Goal: Find specific page/section: Find specific page/section

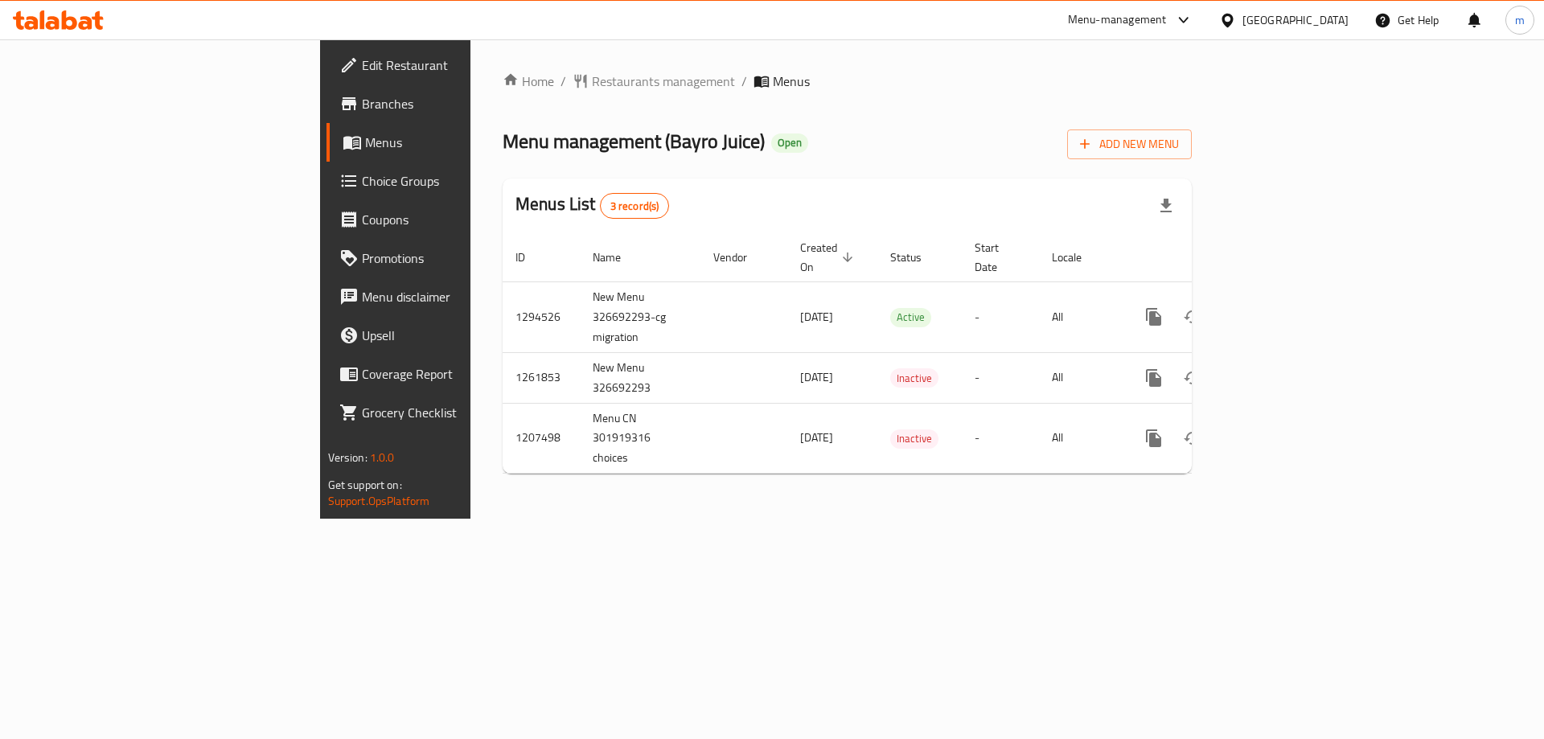
click at [907, 519] on div "Home / Restaurants management / Menus Menu management ( Bayro Juice ) Open Add …" at bounding box center [848, 278] width 754 height 479
click at [586, 519] on div "Home / Restaurants management / Menus Menu management ( Bayro Juice ) Open Add …" at bounding box center [848, 278] width 754 height 479
click at [589, 519] on div "Home / Restaurants management / Menus Menu management ( Bayro Juice ) Open Add …" at bounding box center [848, 278] width 754 height 479
click at [607, 519] on div "Home / Restaurants management / Menus Menu management ( Bayro Juice ) Open Add …" at bounding box center [848, 278] width 754 height 479
click at [362, 101] on span "Branches" at bounding box center [464, 103] width 204 height 19
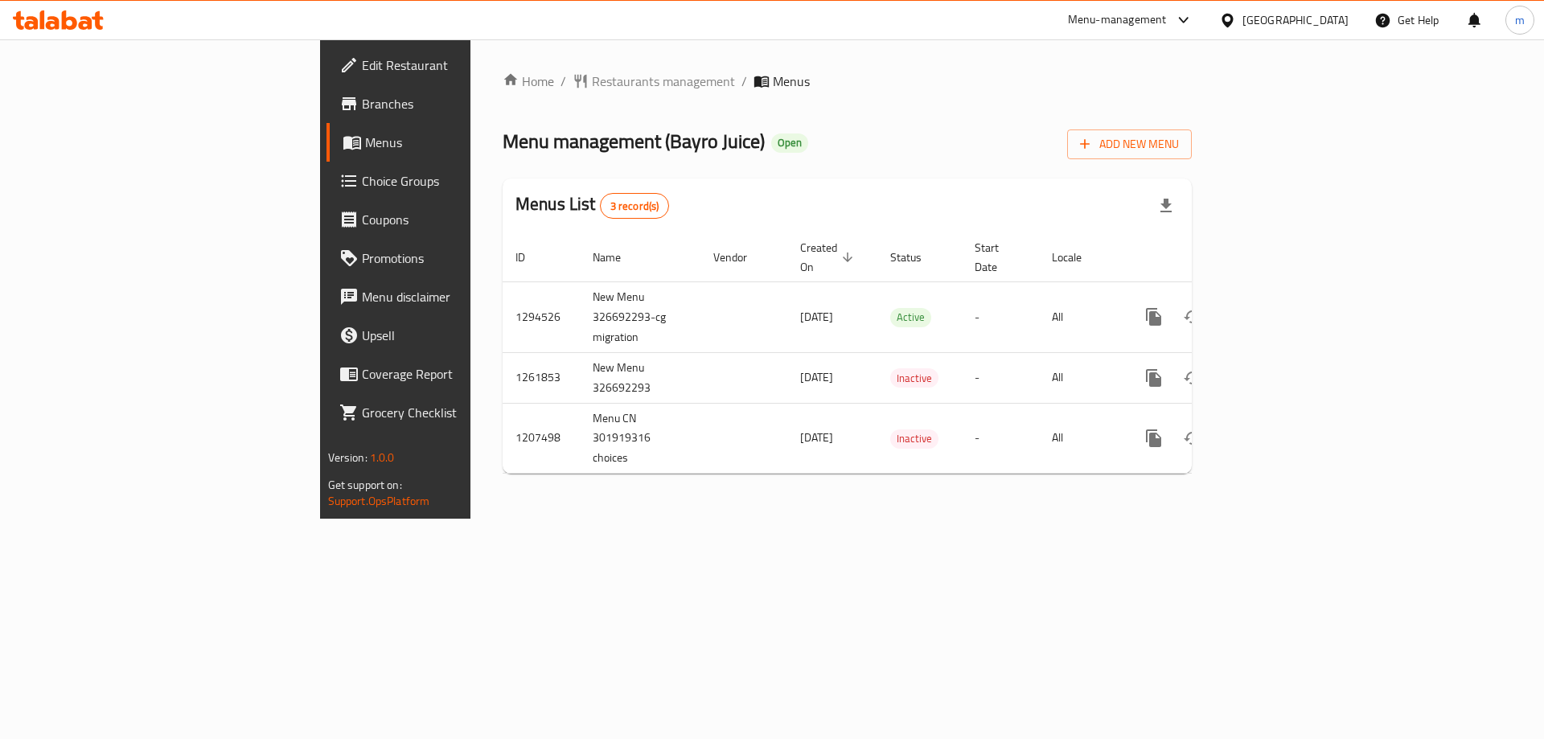
click at [779, 513] on div "Home / Restaurants management / Menus Menu management ( Bayro Juice ) Open Add …" at bounding box center [848, 278] width 754 height 479
click at [365, 139] on span "Menus" at bounding box center [465, 142] width 200 height 19
click at [327, 121] on link "Branches" at bounding box center [453, 103] width 252 height 39
drag, startPoint x: 322, startPoint y: 298, endPoint x: 282, endPoint y: 298, distance: 39.4
click at [471, 298] on div "Home / Restaurants management / Menus Menu management ( Bayro Juice ) Open Add …" at bounding box center [848, 278] width 754 height 479
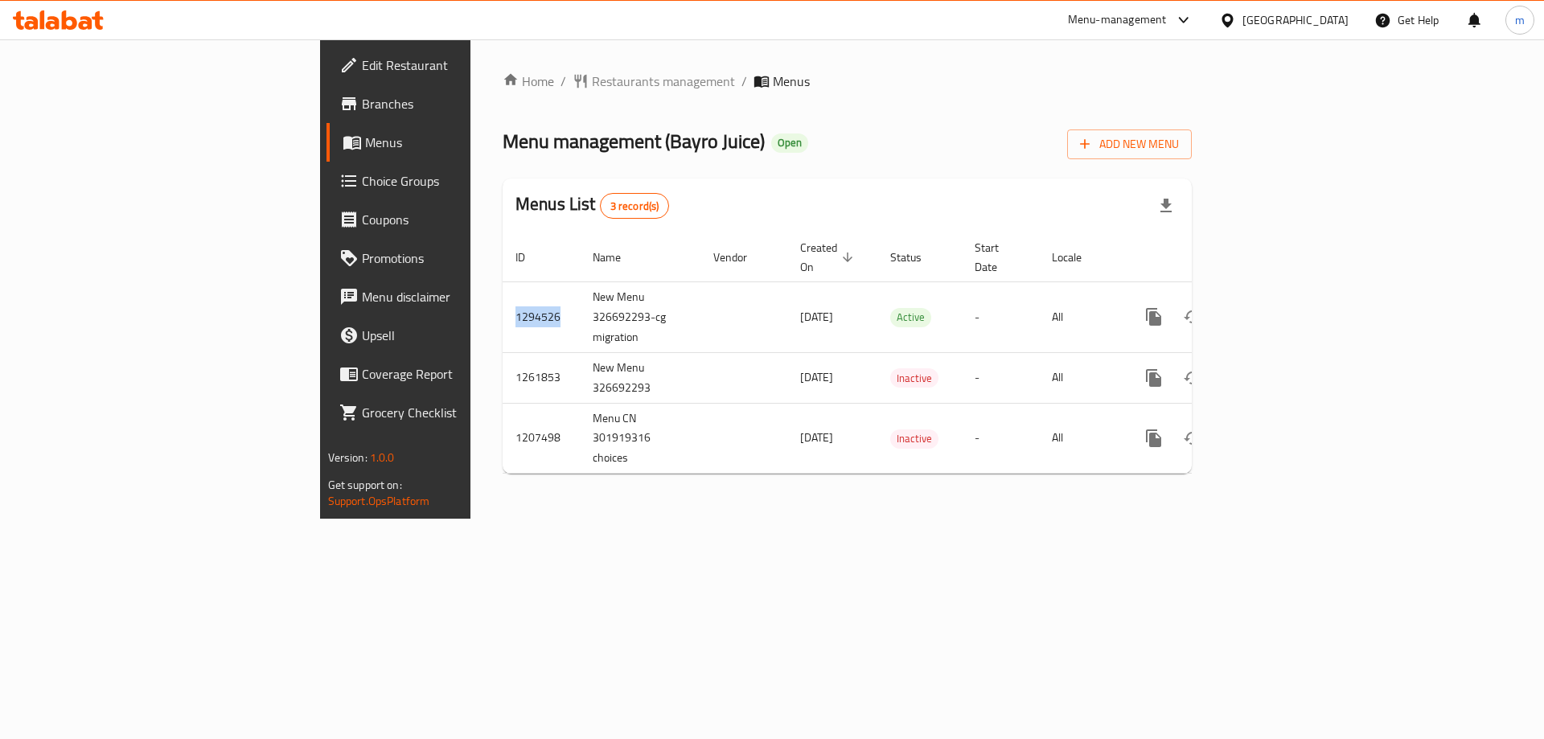
click at [362, 108] on span "Branches" at bounding box center [464, 103] width 204 height 19
click at [1091, 519] on div "Home / Restaurants management / Menus Menu management ( Bayro Juice ) Open Add …" at bounding box center [848, 278] width 754 height 479
click at [362, 105] on span "Branches" at bounding box center [464, 103] width 204 height 19
